Goal: Task Accomplishment & Management: Manage account settings

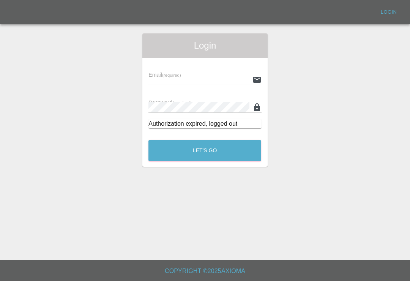
click at [225, 79] on input "text" at bounding box center [198, 79] width 101 height 11
type input "Smartpaintrepair1@gmail.com"
click at [204, 150] on button "Let's Go" at bounding box center [204, 150] width 113 height 21
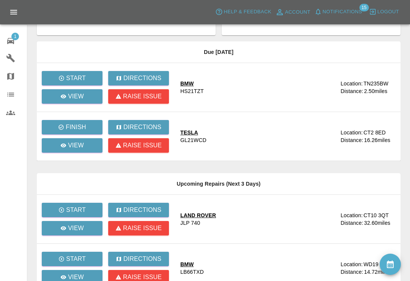
scroll to position [35, 0]
click at [69, 125] on p "Finish" at bounding box center [76, 127] width 20 height 9
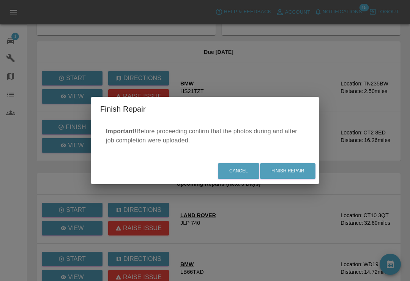
click at [328, 220] on div "Finish Repair Important! Before proceeding confirm that the photos during and a…" at bounding box center [205, 140] width 410 height 281
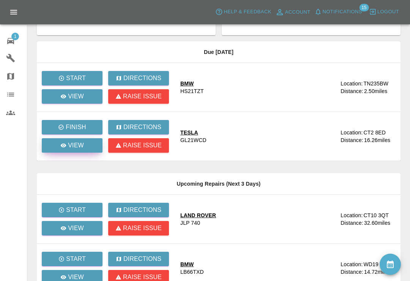
click at [58, 144] on link "View" at bounding box center [72, 145] width 61 height 14
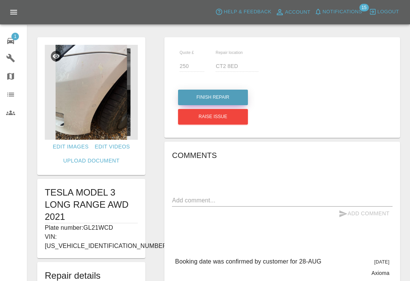
click at [224, 99] on button "Finish Repair" at bounding box center [213, 98] width 70 height 16
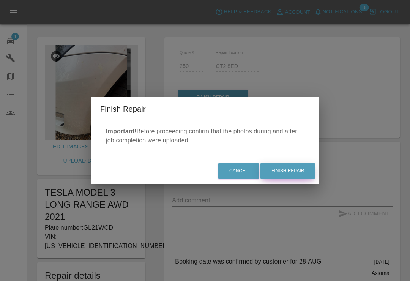
click at [297, 176] on button "Finish Repair" at bounding box center [287, 171] width 55 height 16
click at [305, 181] on div "Cancel Finish Repair" at bounding box center [205, 170] width 228 height 25
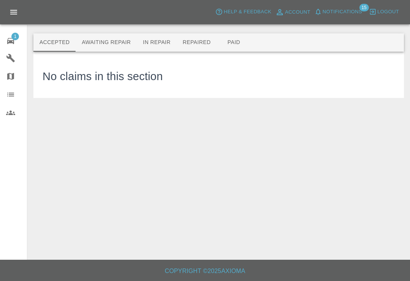
click at [10, 42] on icon at bounding box center [10, 41] width 7 height 6
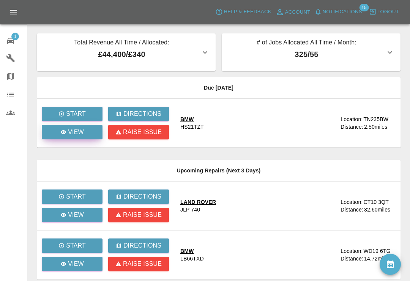
click at [66, 132] on icon at bounding box center [64, 132] width 6 height 4
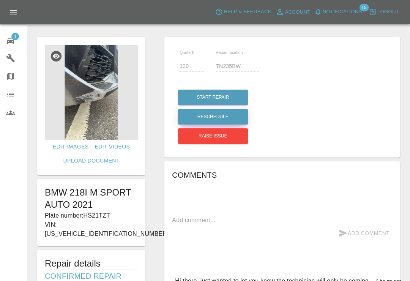
click at [228, 119] on button "Reschedule" at bounding box center [213, 117] width 70 height 16
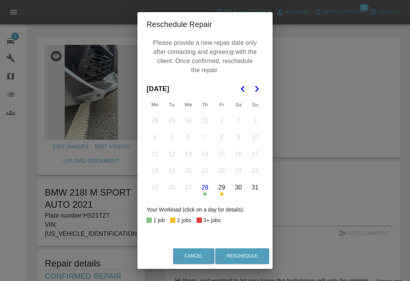
click at [224, 195] on button "29" at bounding box center [222, 187] width 16 height 16
click at [265, 280] on div "Reschedule Repair Please provide a new repair date only after contacting and ag…" at bounding box center [205, 140] width 410 height 281
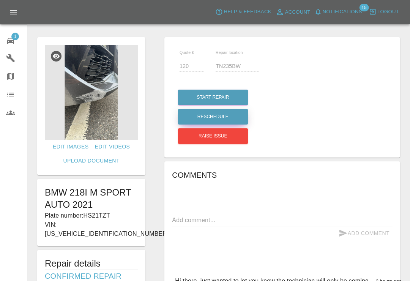
click at [234, 116] on button "Reschedule" at bounding box center [213, 117] width 70 height 16
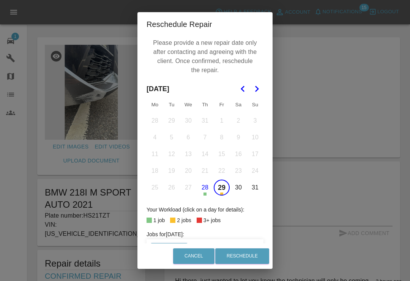
click at [225, 189] on button "29" at bounding box center [222, 187] width 16 height 16
click at [222, 195] on button "29" at bounding box center [222, 187] width 16 height 16
click at [259, 264] on button "Reschedule" at bounding box center [242, 256] width 54 height 16
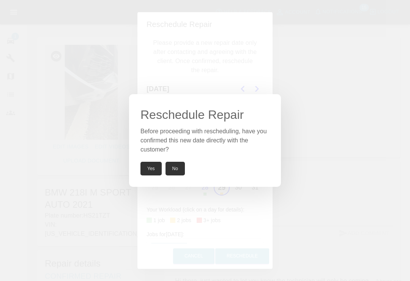
click at [151, 175] on button "Yes" at bounding box center [150, 169] width 21 height 14
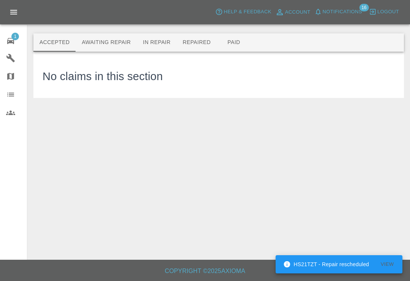
click at [239, 44] on button "Paid" at bounding box center [234, 42] width 34 height 18
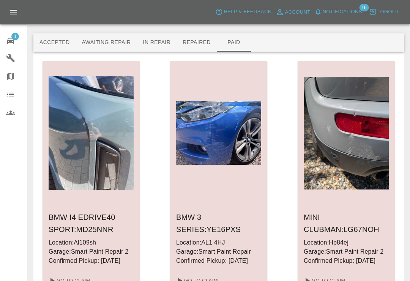
click at [338, 34] on div "Accepted Awaiting Repair In Repair Repaired Paid" at bounding box center [218, 42] width 370 height 18
click at [201, 46] on button "Repaired" at bounding box center [196, 42] width 40 height 18
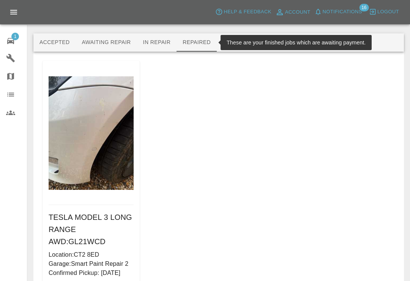
click at [324, 8] on span "Notifications" at bounding box center [341, 12] width 39 height 9
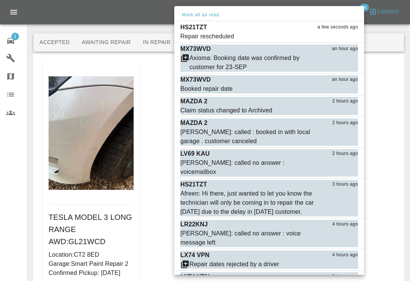
click at [407, 85] on div at bounding box center [205, 140] width 410 height 281
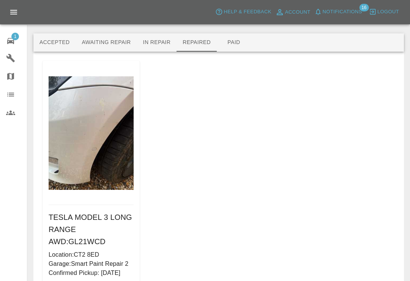
click at [11, 38] on icon at bounding box center [10, 41] width 7 height 6
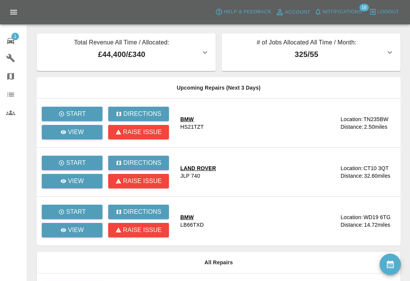
click at [6, 44] on link "1 Repair home" at bounding box center [13, 40] width 27 height 18
click at [324, 10] on span "Notifications" at bounding box center [341, 12] width 39 height 9
